Goal: Register for event/course

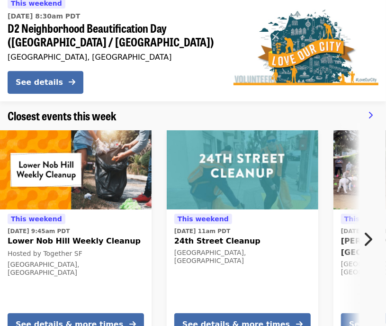
scroll to position [189, 0]
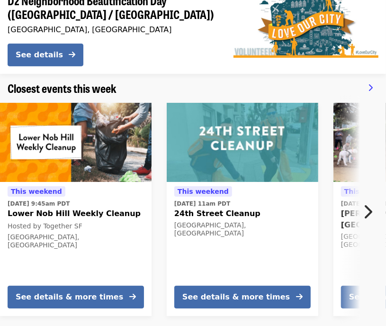
click at [370, 213] on icon "chevron-right icon" at bounding box center [367, 212] width 9 height 18
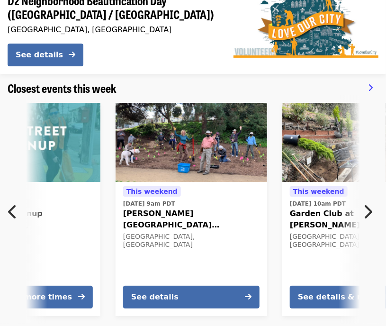
scroll to position [0, 220]
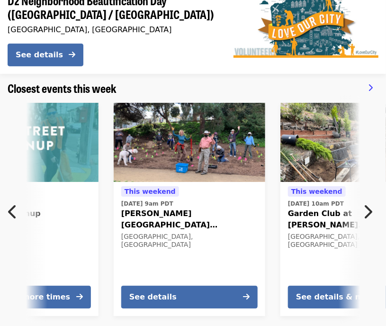
click at [369, 213] on icon "chevron-right icon" at bounding box center [367, 212] width 9 height 18
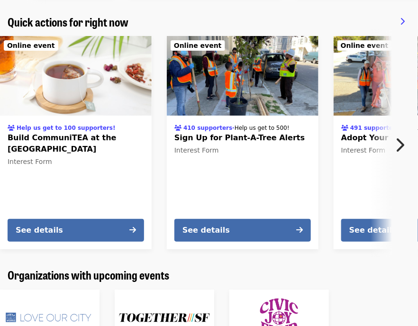
scroll to position [521, 0]
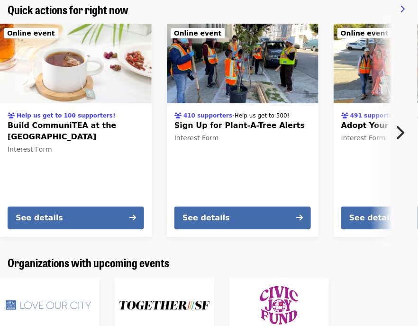
click at [385, 130] on icon "chevron-right icon" at bounding box center [398, 133] width 9 height 18
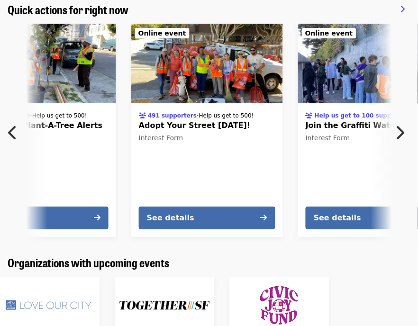
scroll to position [0, 204]
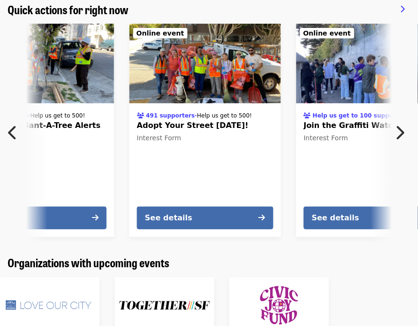
click at [385, 130] on icon "chevron-right icon" at bounding box center [398, 133] width 9 height 18
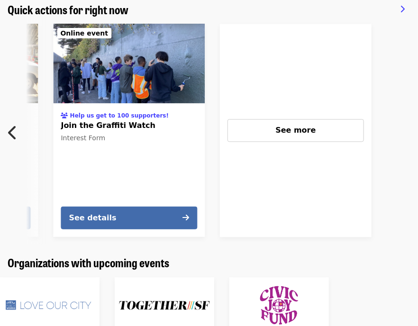
scroll to position [0, 450]
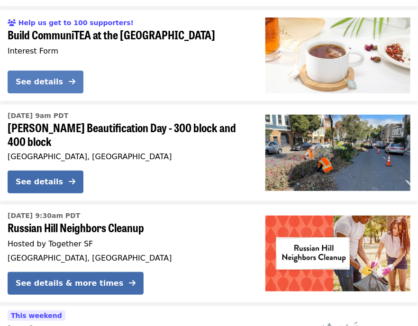
scroll to position [1042, 0]
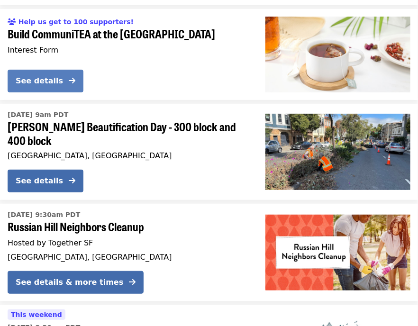
click at [59, 75] on div "See details" at bounding box center [39, 80] width 47 height 11
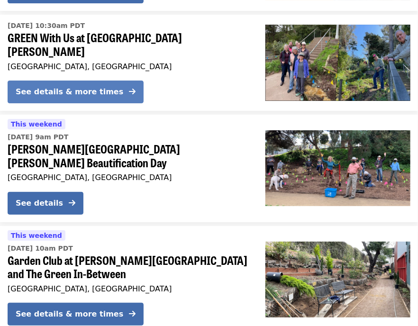
scroll to position [2108, 0]
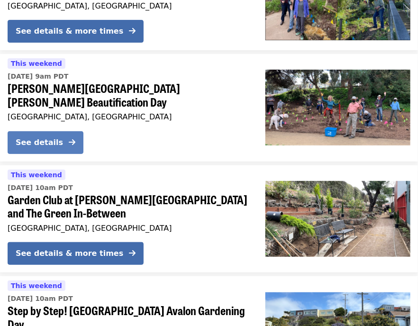
click at [70, 138] on icon "arrow-right icon" at bounding box center [72, 142] width 7 height 9
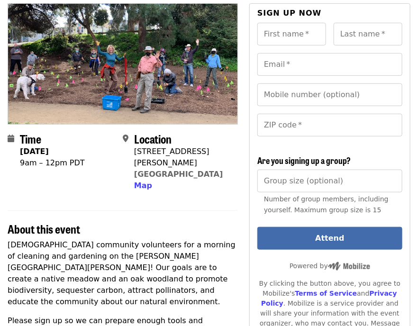
scroll to position [95, 0]
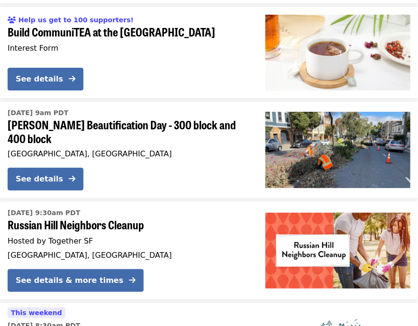
scroll to position [997, 0]
